Goal: Task Accomplishment & Management: Complete application form

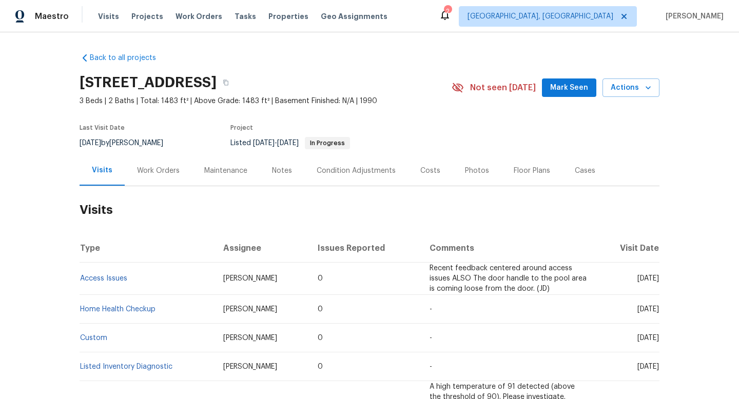
click at [130, 140] on div "[DATE] by [PERSON_NAME]" at bounding box center [128, 143] width 96 height 12
click at [130, 140] on div "9/17/2025 by Nick Christian" at bounding box center [128, 143] width 96 height 12
copy div "9/17/2025 by Nick Christian"
click at [147, 172] on div "Work Orders" at bounding box center [158, 171] width 43 height 10
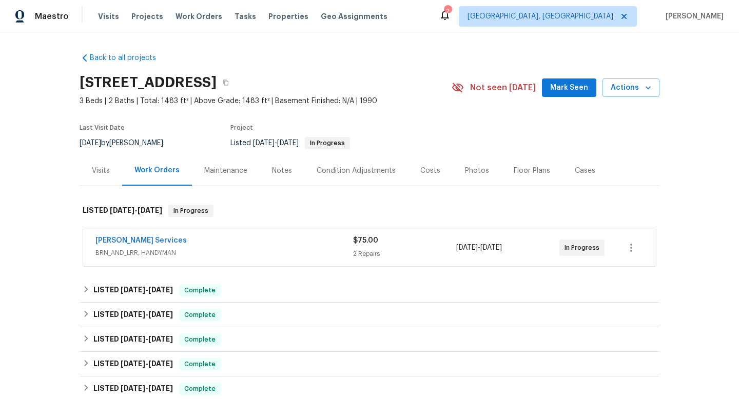
click at [234, 238] on div "Gabler Services" at bounding box center [224, 242] width 258 height 12
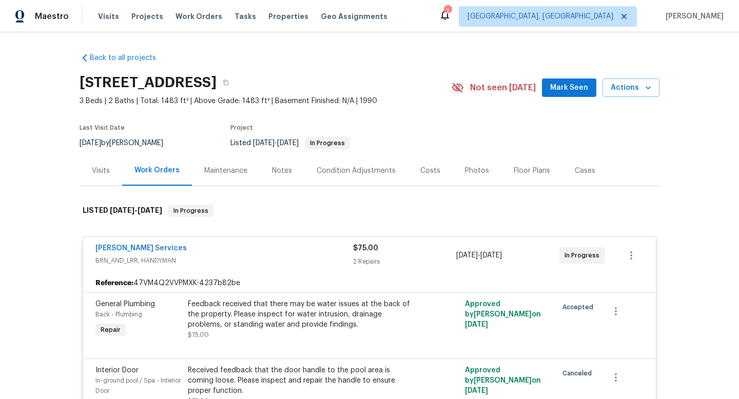
click at [121, 138] on div "9/17/2025 by Nick Christian" at bounding box center [128, 143] width 96 height 12
copy div "9/17/2025 by Nick Christian"
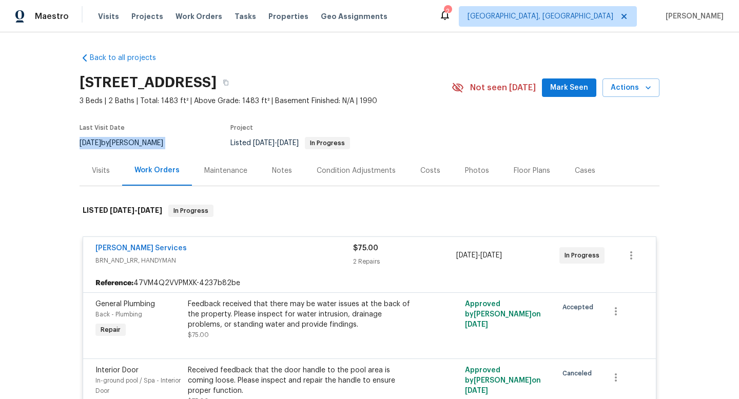
copy div "9/17/2025 by Nick Christian"
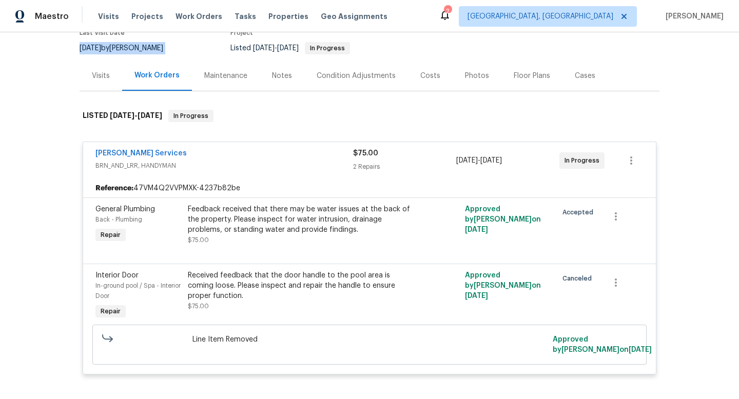
scroll to position [100, 0]
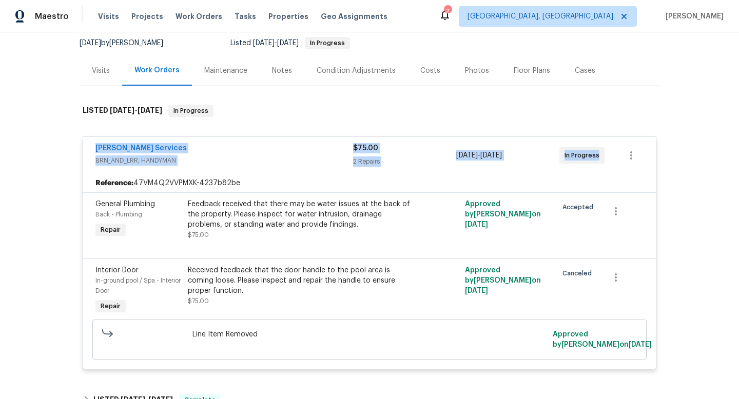
drag, startPoint x: 85, startPoint y: 142, endPoint x: 619, endPoint y: 159, distance: 534.4
click at [619, 159] on div "Gabler Services BRN_AND_LRR, HANDYMAN $75.00 2 Repairs 9/16/2025 - 9/18/2025 In…" at bounding box center [369, 155] width 573 height 37
copy div "Gabler Services BRN_AND_LRR, HANDYMAN $75.00 2 Repairs 9/16/2025 - 9/18/2025 In…"
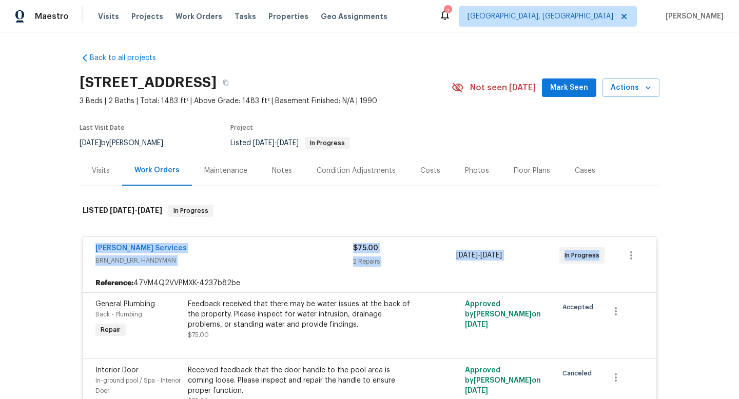
scroll to position [2, 0]
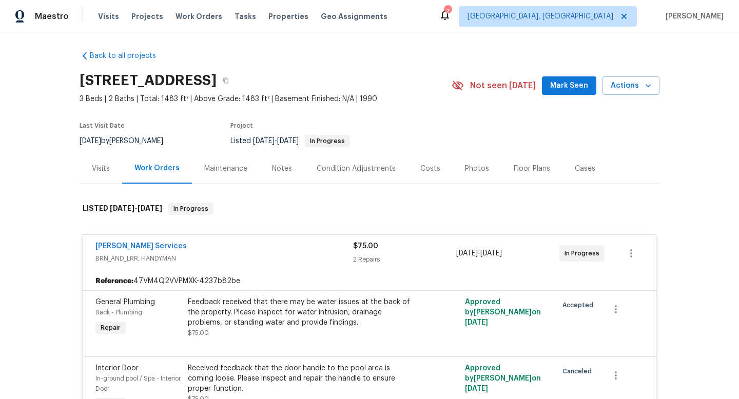
click at [116, 172] on div "Visits" at bounding box center [101, 168] width 43 height 30
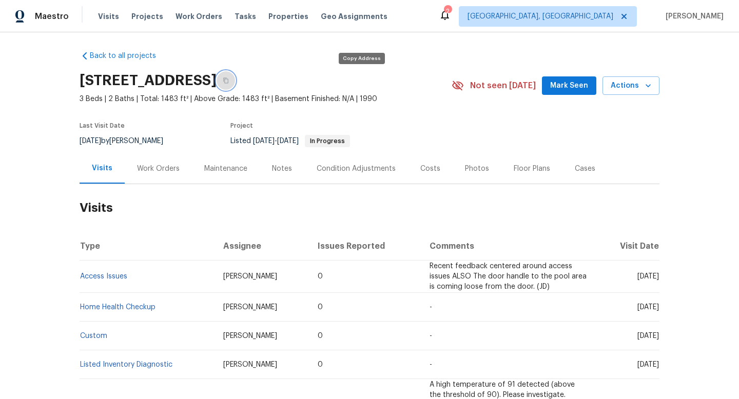
click at [235, 84] on button "button" at bounding box center [226, 80] width 18 height 18
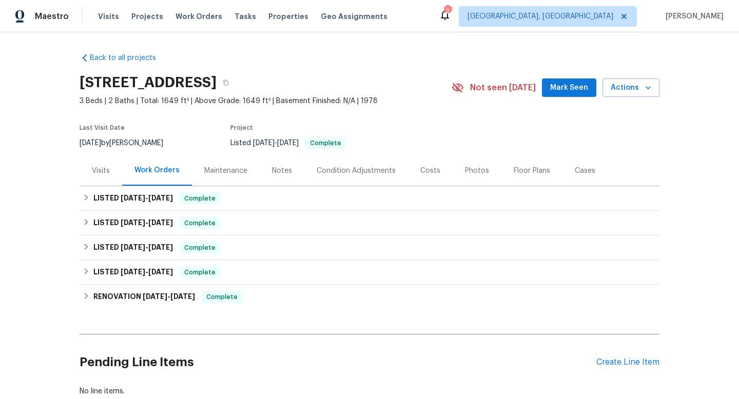
click at [101, 170] on div "Visits" at bounding box center [101, 171] width 18 height 10
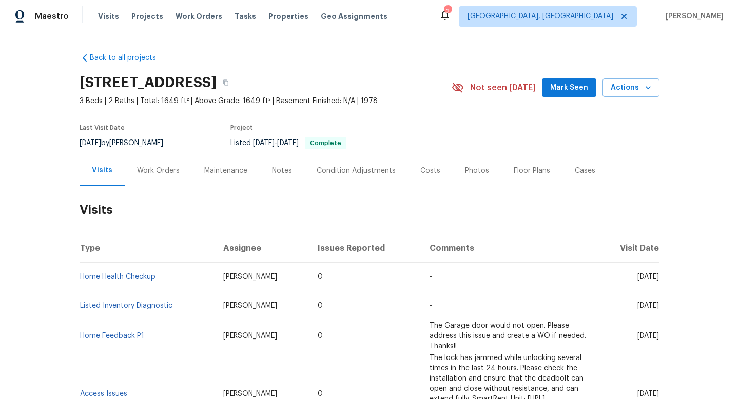
click at [143, 168] on div "Work Orders" at bounding box center [158, 171] width 43 height 10
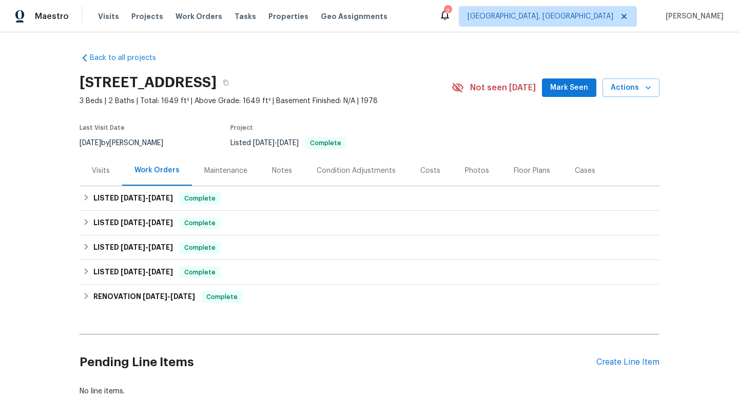
click at [90, 145] on span "[DATE]" at bounding box center [91, 143] width 22 height 7
copy div "[DATE] by [PERSON_NAME]"
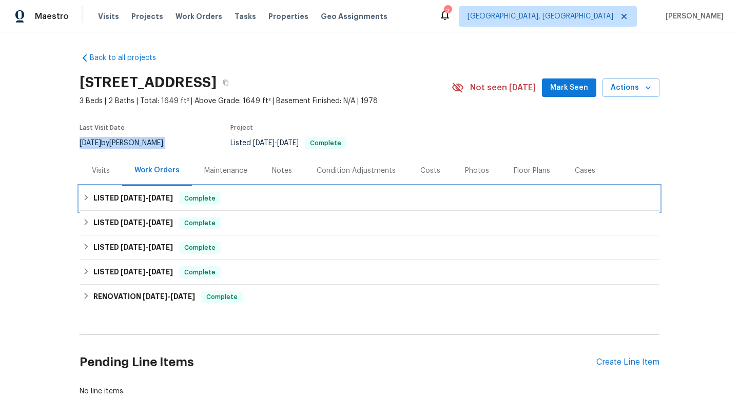
click at [111, 199] on h6 "LISTED [DATE] - [DATE]" at bounding box center [133, 198] width 80 height 12
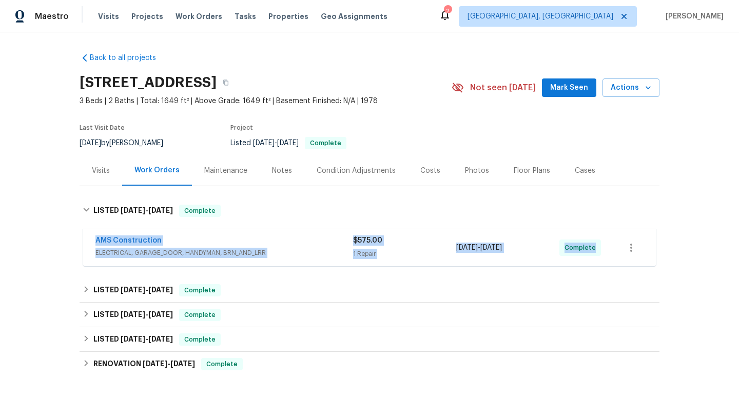
drag, startPoint x: 100, startPoint y: 237, endPoint x: 637, endPoint y: 248, distance: 536.9
click at [639, 249] on div "AMS Construction ELECTRICAL, GARAGE_DOOR, HANDYMAN, BRN_AND_LRR $575.00 1 Repai…" at bounding box center [369, 247] width 573 height 37
copy div "AMS Construction ELECTRICAL, GARAGE_DOOR, HANDYMAN, BRN_AND_LRR $575.00 1 Repai…"
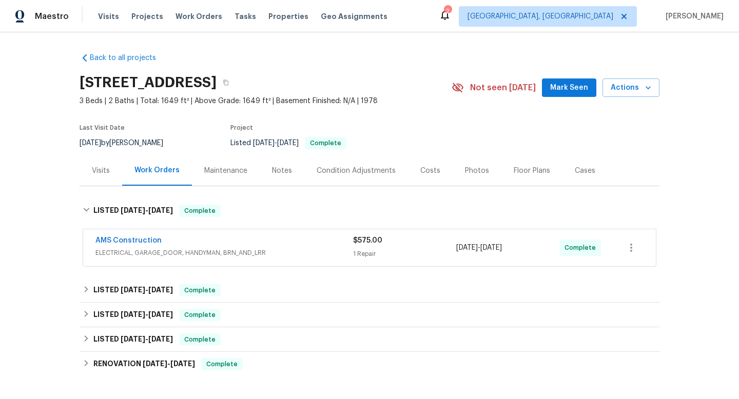
click at [119, 165] on div "Visits" at bounding box center [101, 170] width 43 height 30
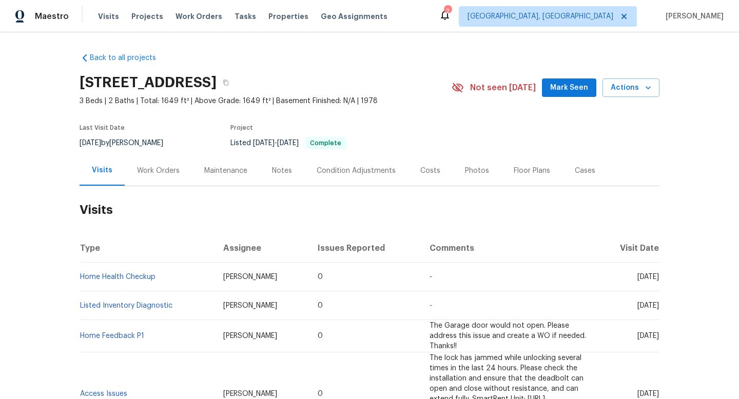
scroll to position [27, 0]
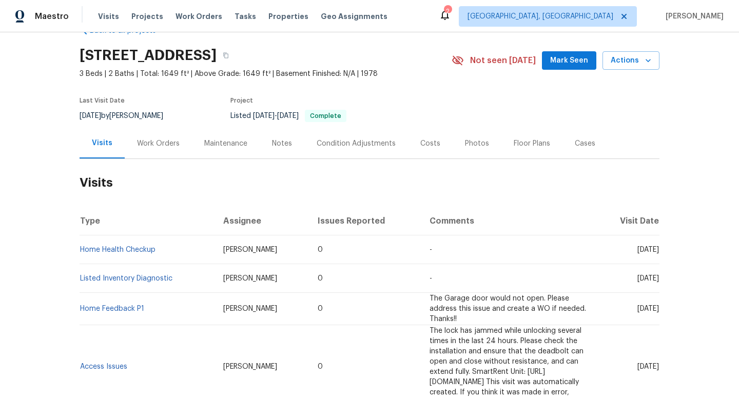
click at [566, 154] on div "Cases" at bounding box center [584, 143] width 45 height 30
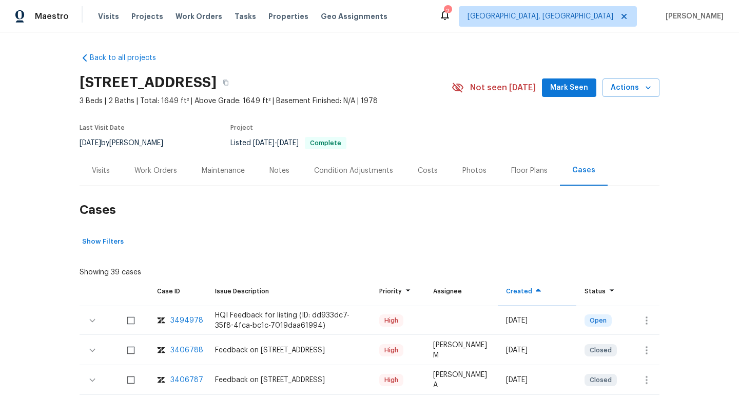
click at [111, 164] on div "Visits" at bounding box center [101, 170] width 43 height 30
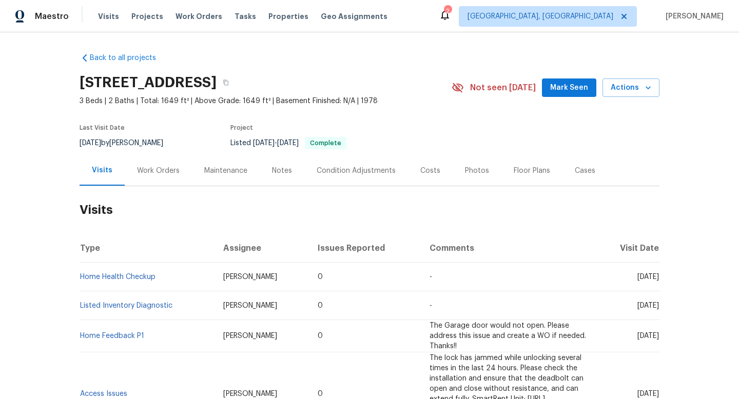
click at [580, 172] on div "Cases" at bounding box center [585, 171] width 21 height 10
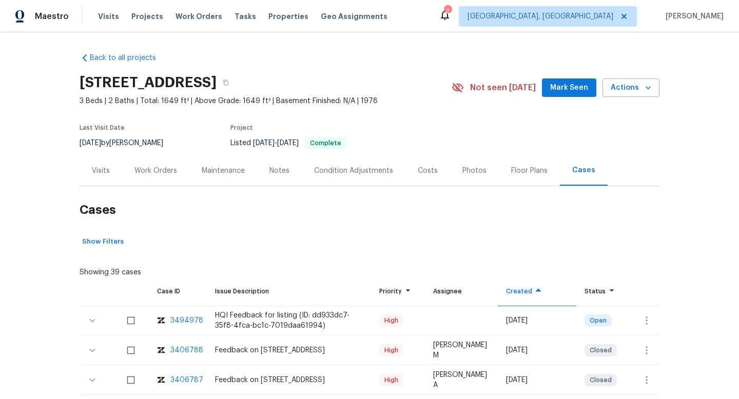
scroll to position [85, 0]
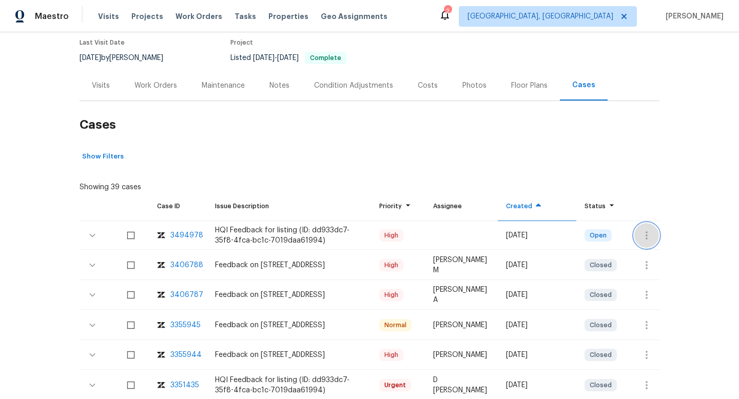
click at [641, 228] on button "button" at bounding box center [646, 235] width 25 height 25
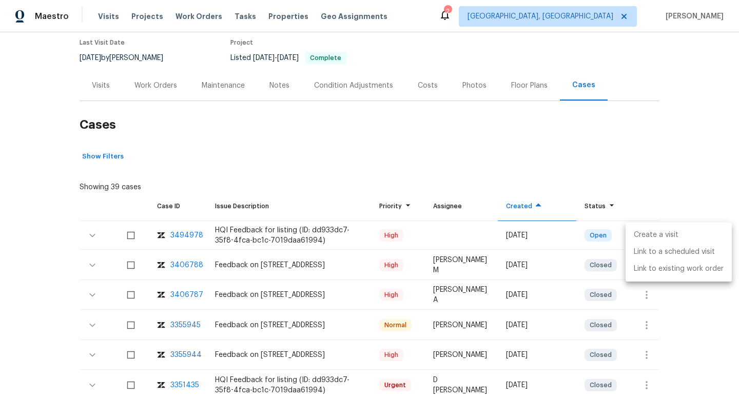
click at [642, 223] on ul "Create a visit Link to a scheduled visit Link to existing work order" at bounding box center [678, 252] width 106 height 59
click at [642, 233] on li "Create a visit" at bounding box center [678, 235] width 106 height 17
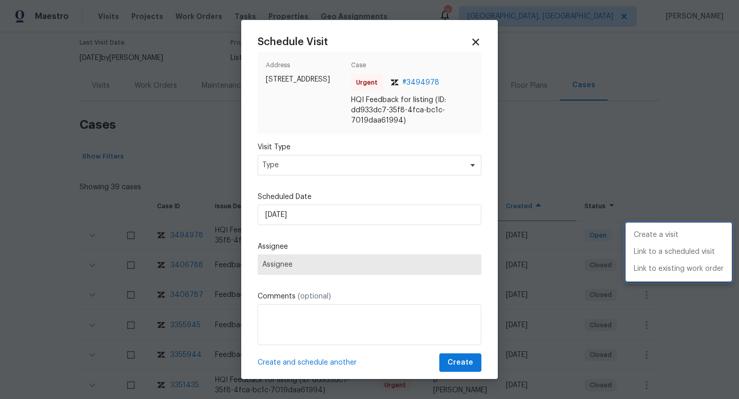
click at [281, 167] on div at bounding box center [369, 199] width 739 height 399
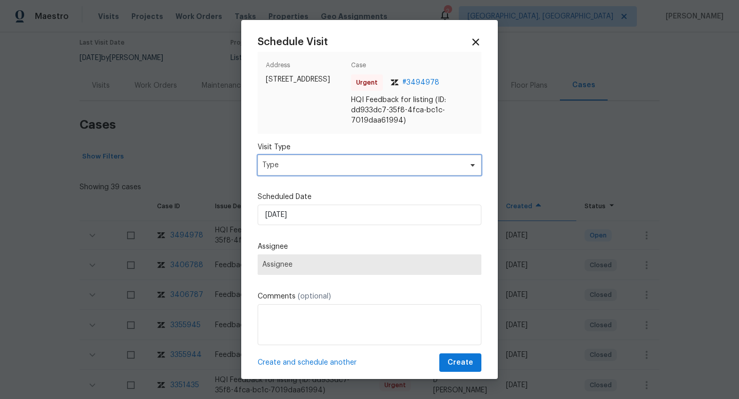
click at [281, 167] on span "Type" at bounding box center [362, 165] width 200 height 10
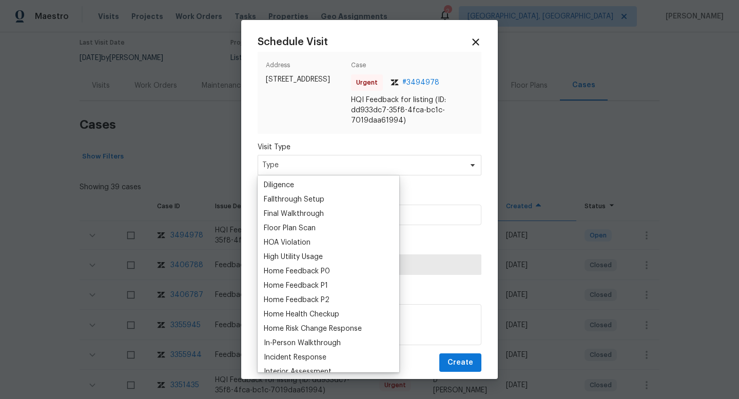
scroll to position [279, 0]
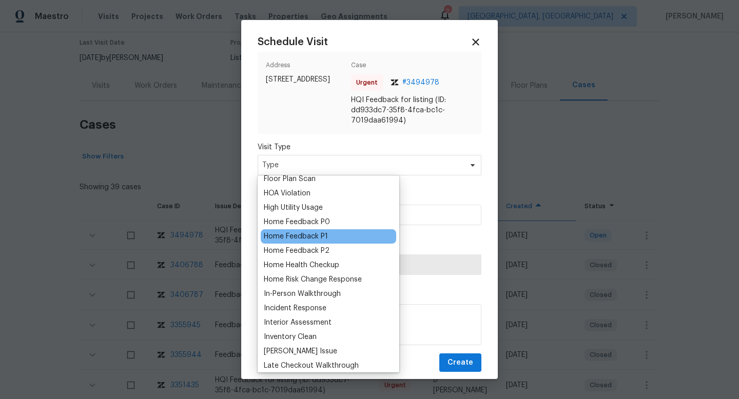
click at [316, 229] on div "Home Feedback P1" at bounding box center [328, 236] width 135 height 14
click at [294, 239] on div "Home Feedback P1" at bounding box center [296, 236] width 64 height 10
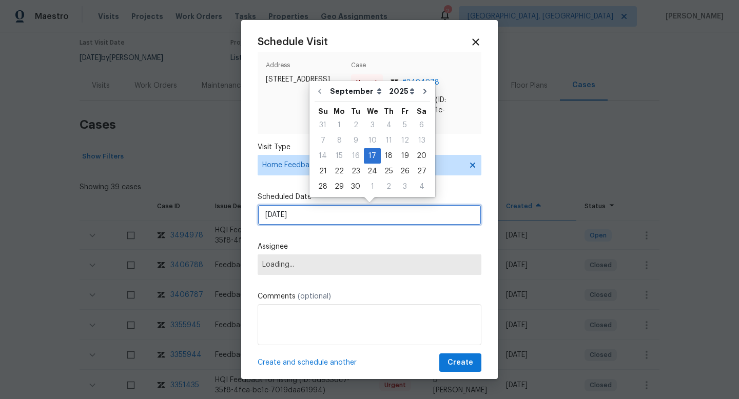
click at [290, 214] on input "[DATE]" at bounding box center [370, 215] width 224 height 21
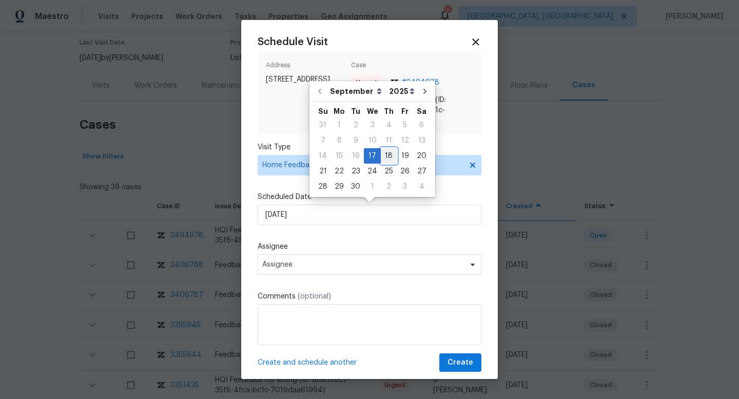
click at [390, 156] on div "18" at bounding box center [389, 156] width 16 height 14
type input "[DATE]"
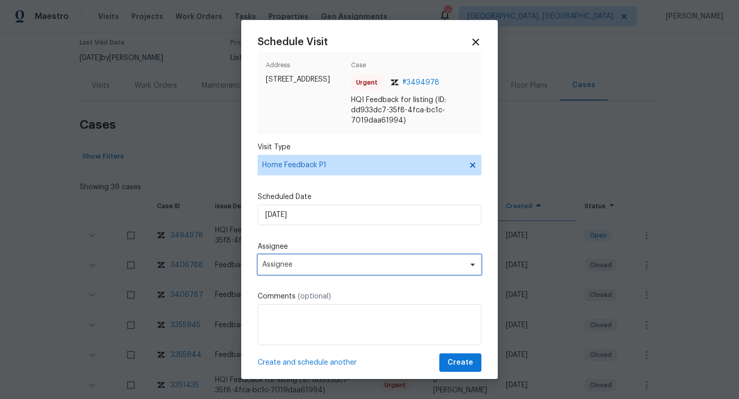
click at [298, 261] on span "Assignee" at bounding box center [362, 265] width 201 height 8
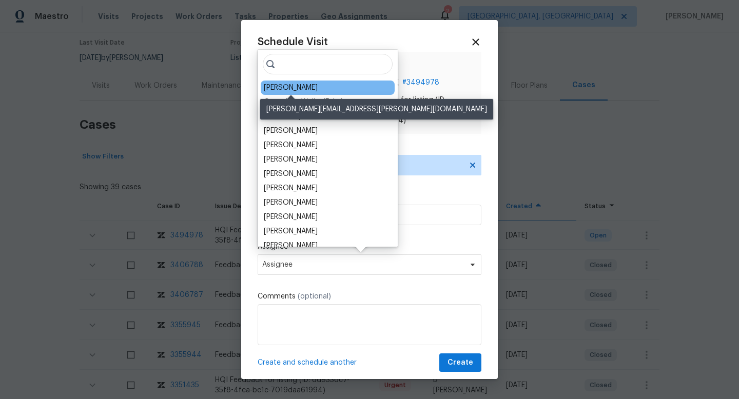
click at [297, 89] on div "[PERSON_NAME]" at bounding box center [291, 88] width 54 height 10
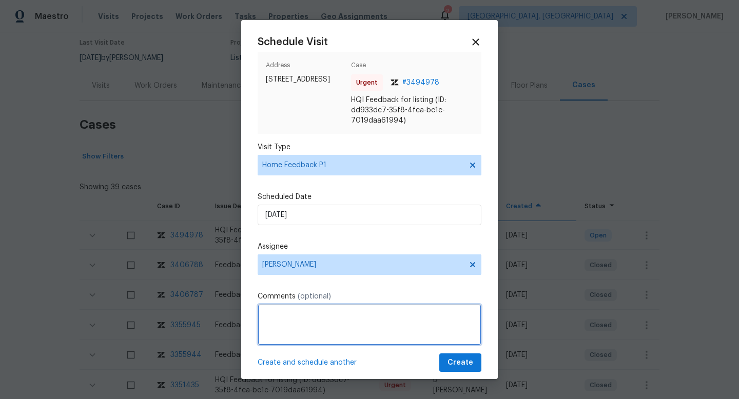
click at [281, 338] on textarea at bounding box center [370, 324] width 224 height 41
paste textarea "I am receiving the following feedback from Realtors that have shown the propert…"
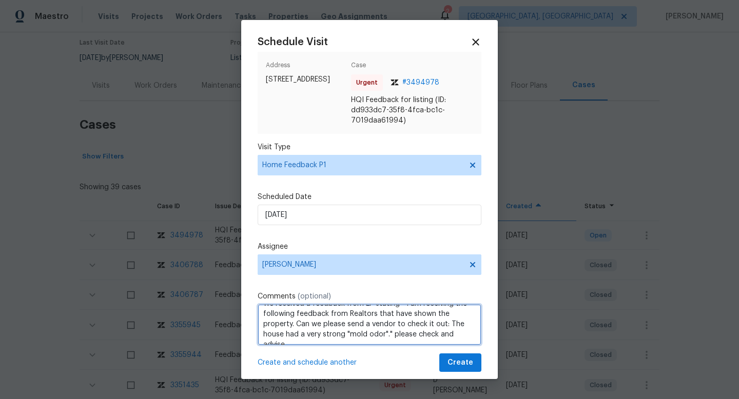
scroll to position [15, 0]
type textarea "We received a feedback from EP stating " I am receiving the following feedback …"
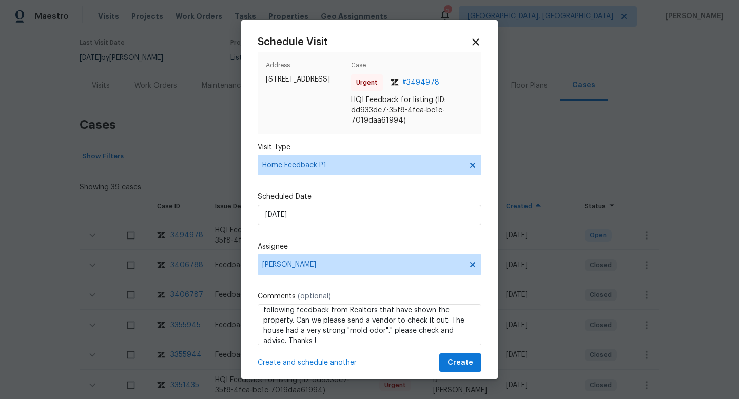
click at [367, 354] on div "Create and schedule another Create" at bounding box center [370, 363] width 224 height 19
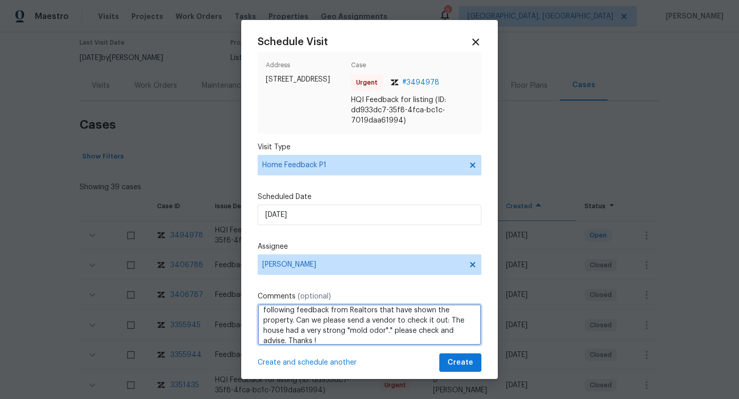
scroll to position [0, 0]
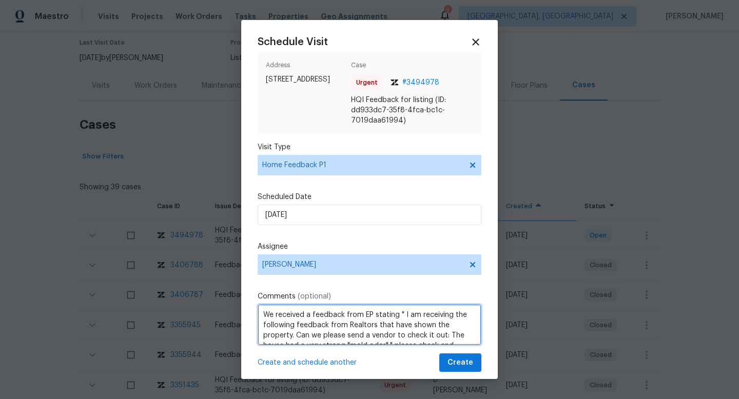
drag, startPoint x: 323, startPoint y: 339, endPoint x: 257, endPoint y: 277, distance: 90.4
click at [258, 277] on div "Schedule Visit Address [STREET_ADDRESS] Case Urgent # 3494978 HQI Feedback for …" at bounding box center [370, 204] width 224 height 336
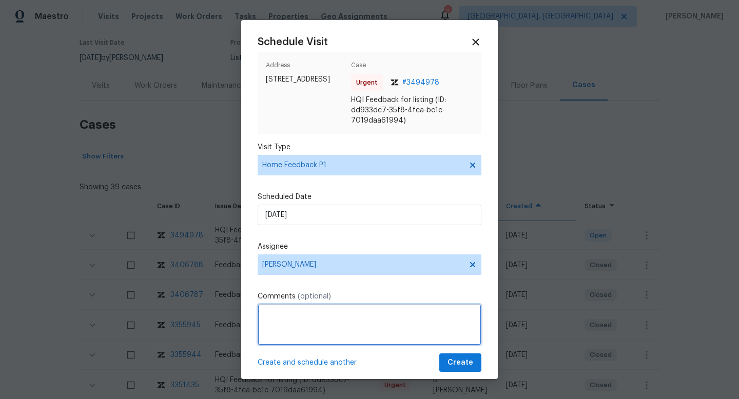
paste textarea "HPM VISIT NOTES: Flip State: DOM: No Of Time issue reported: Issue:"
drag, startPoint x: 328, startPoint y: 314, endPoint x: 188, endPoint y: 311, distance: 140.1
click at [188, 311] on div "Schedule Visit Address [STREET_ADDRESS] Case Urgent # 3494978 HQI Feedback for …" at bounding box center [369, 199] width 739 height 399
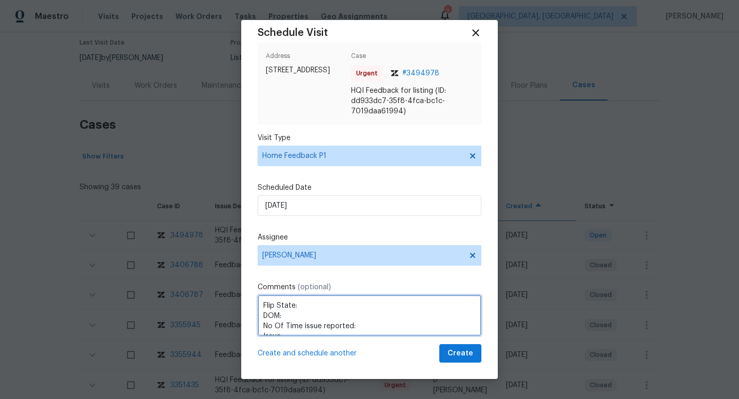
click at [302, 317] on textarea "Flip State: DOM: No Of Time issue reported: Issue:" at bounding box center [370, 315] width 224 height 41
paste textarea "Listed"
click at [295, 304] on textarea "Flip State: Listed DOM: No Of Time issue reported: Issue:" at bounding box center [370, 315] width 224 height 41
paste textarea "225"
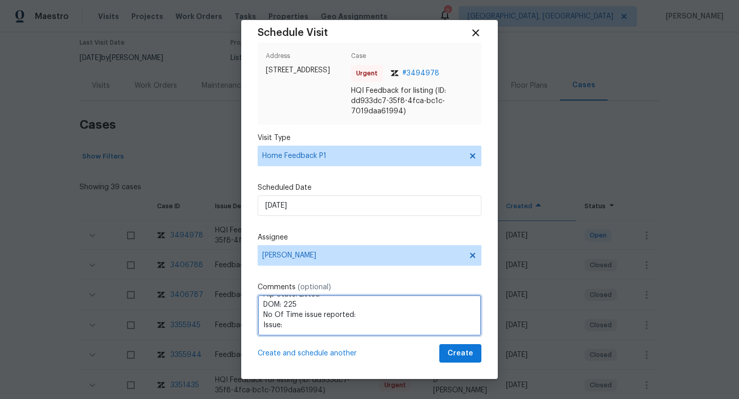
click at [368, 316] on textarea "Flip State: Listed DOM: 225 No Of Time issue reported: Issue:" at bounding box center [370, 315] width 224 height 41
click at [345, 319] on textarea "Flip State: Listed DOM: 225 No Of Time issue reported:1 Issue:" at bounding box center [370, 315] width 224 height 41
click at [345, 323] on textarea "Flip State: Listed DOM: 225 No Of Time issue reported:1 Issue:" at bounding box center [370, 315] width 224 height 41
click at [345, 326] on textarea "Flip State: Listed DOM: 225 No Of Time issue reported:1 Issue:" at bounding box center [370, 315] width 224 height 41
paste textarea "I am receiving the following feedback from Realtors that have shown the propert…"
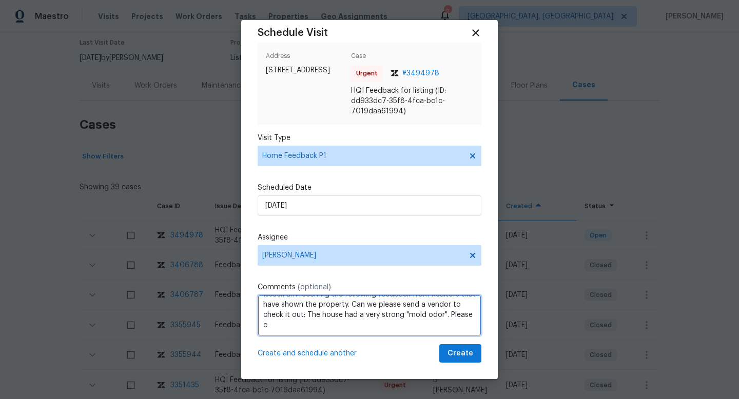
scroll to position [46, 0]
type textarea "Flip State: Listed DOM: 225 No Of Time issue reported:1 Issue:I am receiving th…"
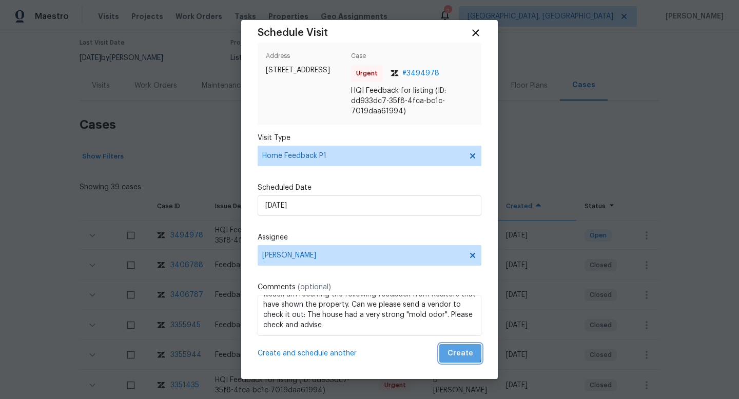
click at [451, 351] on span "Create" at bounding box center [460, 353] width 26 height 13
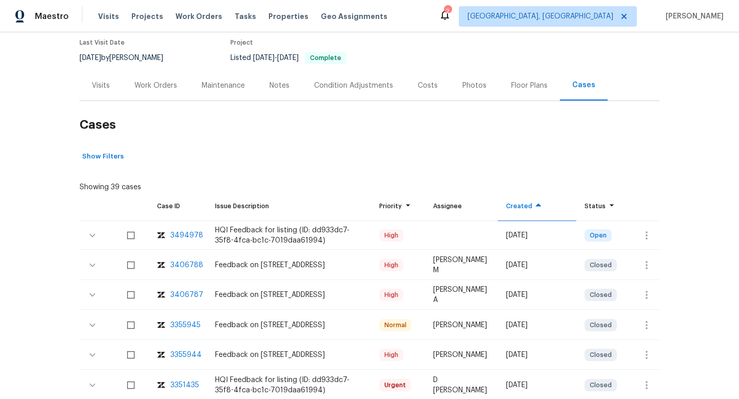
click at [93, 82] on div "Visits" at bounding box center [101, 86] width 18 height 10
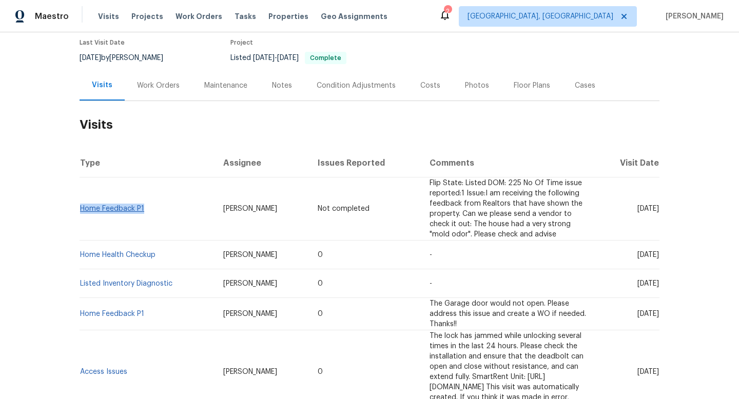
drag, startPoint x: 155, startPoint y: 202, endPoint x: 82, endPoint y: 204, distance: 73.4
click at [82, 204] on td "Home Feedback P1" at bounding box center [147, 209] width 135 height 63
copy link "Home Feedback P1"
